Goal: Transaction & Acquisition: Purchase product/service

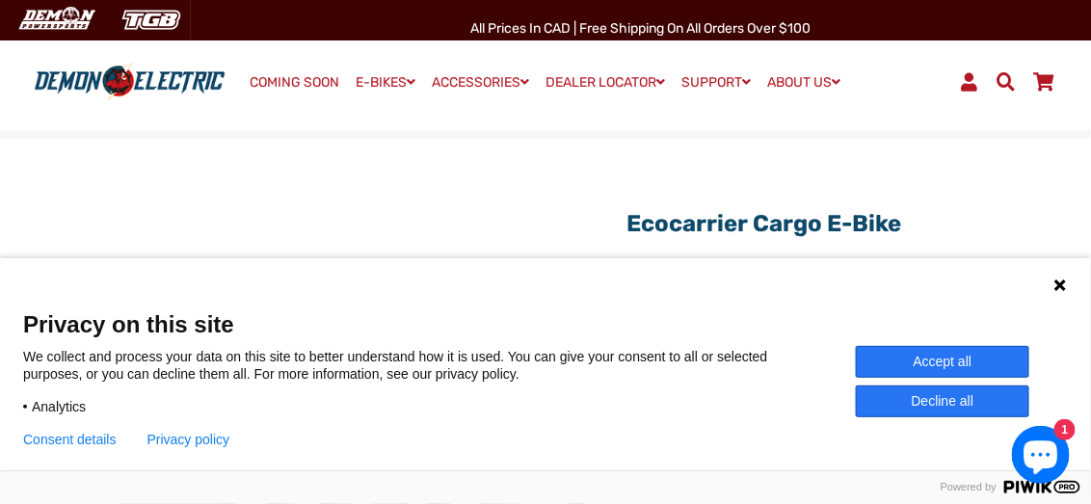
click at [1056, 282] on icon at bounding box center [1060, 285] width 12 height 12
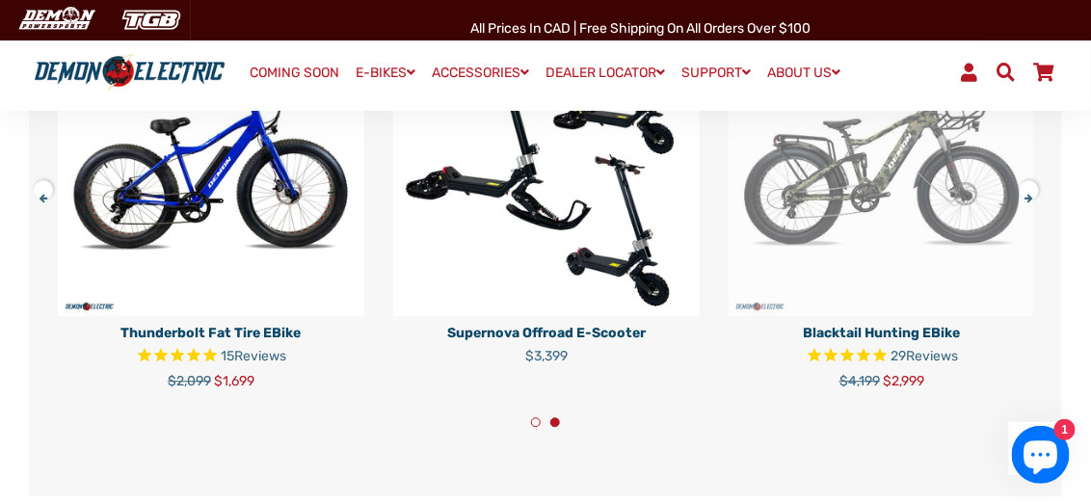
scroll to position [3180, 0]
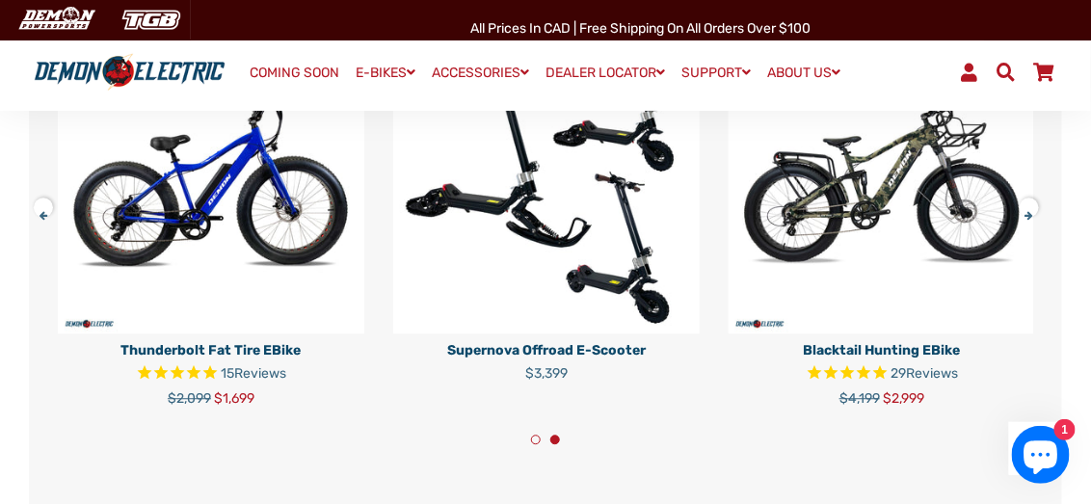
click at [872, 237] on img at bounding box center [881, 180] width 306 height 306
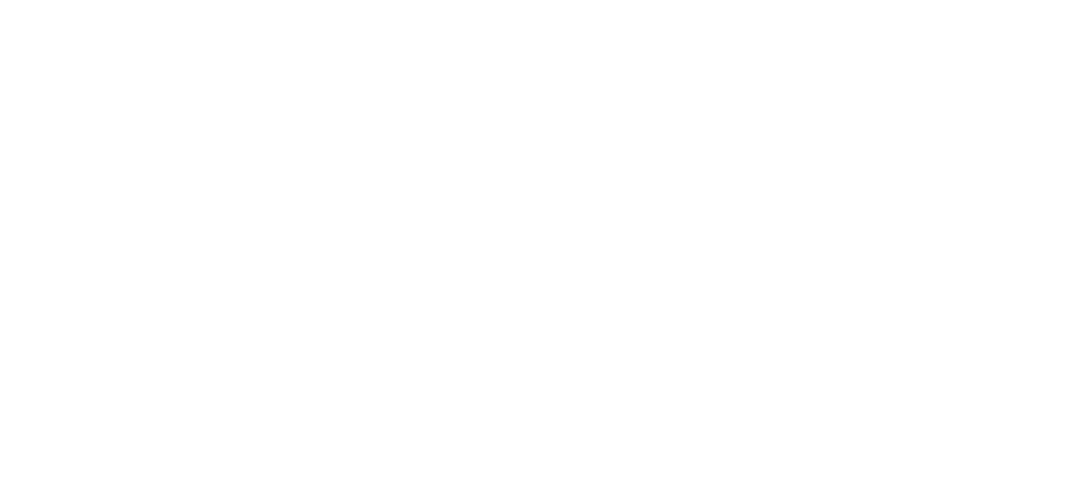
select select "******"
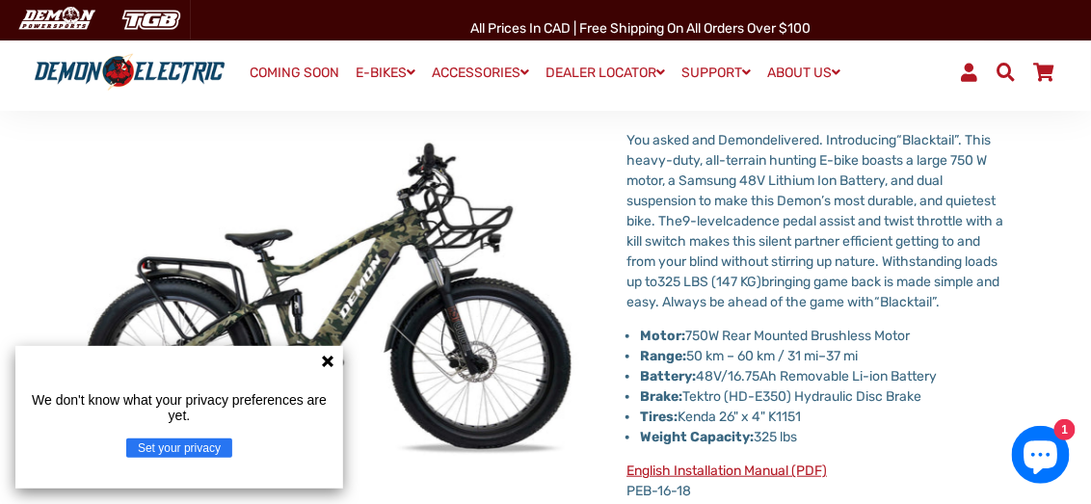
scroll to position [160, 0]
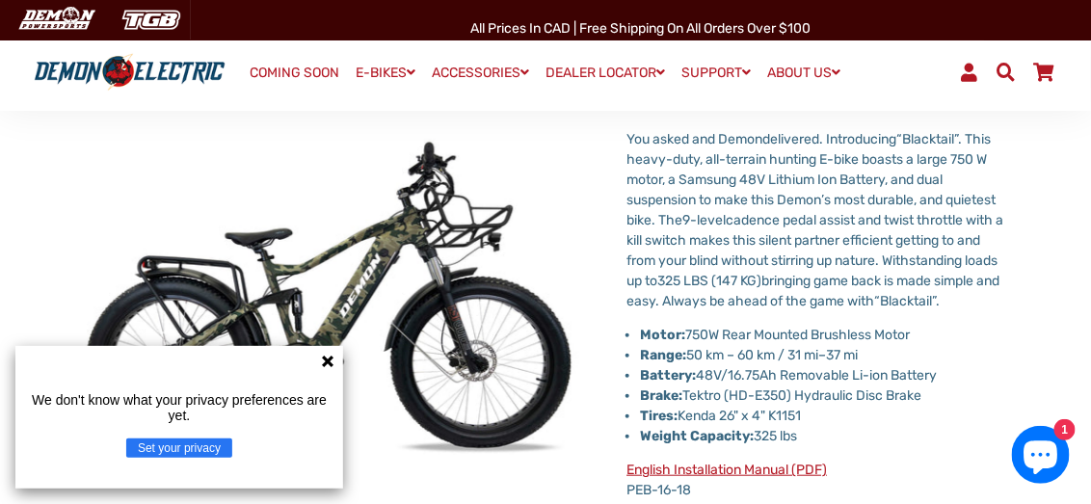
click at [331, 365] on icon at bounding box center [328, 362] width 12 height 12
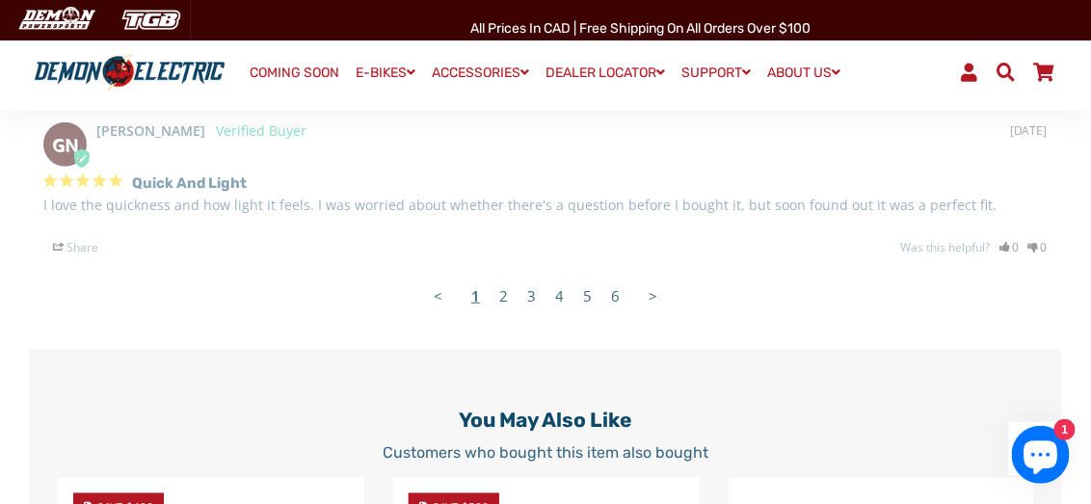
scroll to position [4400, 0]
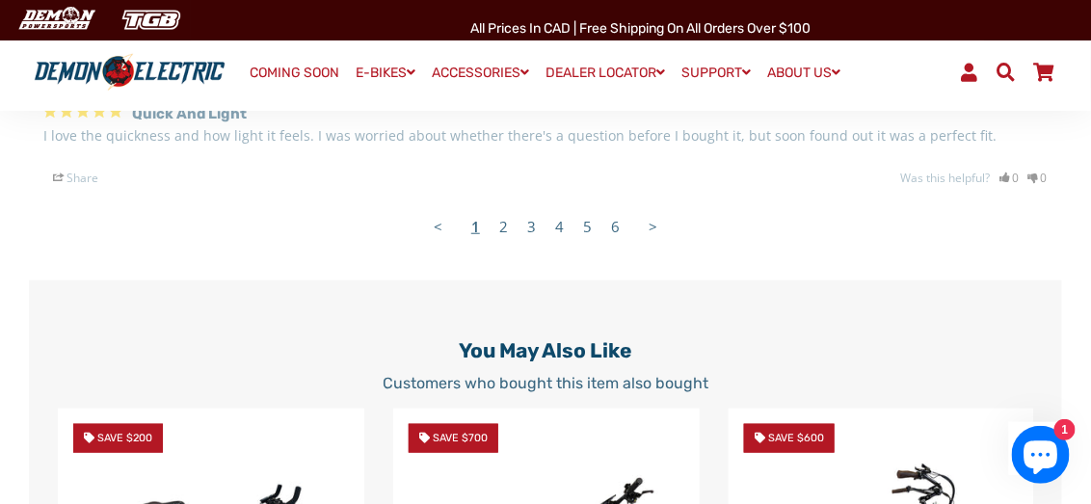
click at [504, 246] on link "2" at bounding box center [503, 226] width 28 height 39
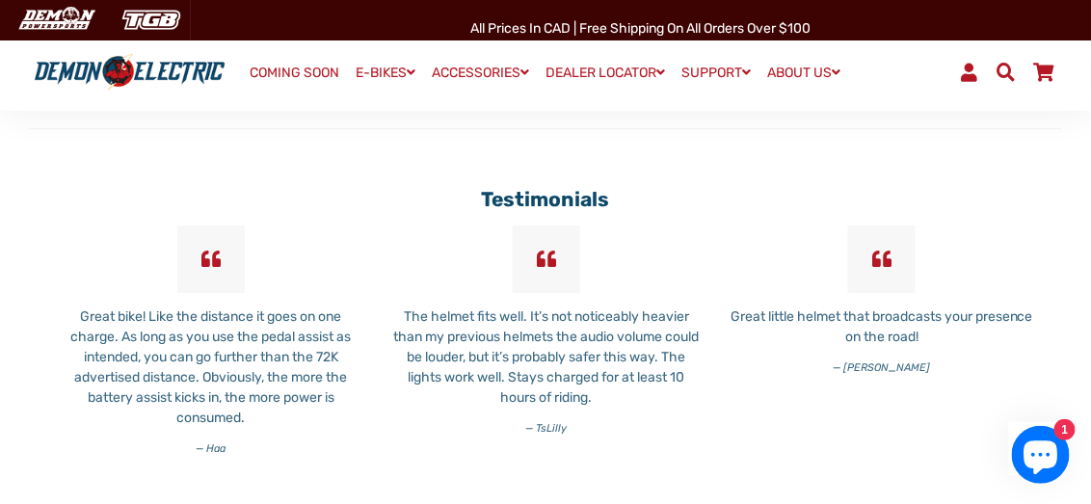
scroll to position [5685, 0]
